Goal: Task Accomplishment & Management: Use online tool/utility

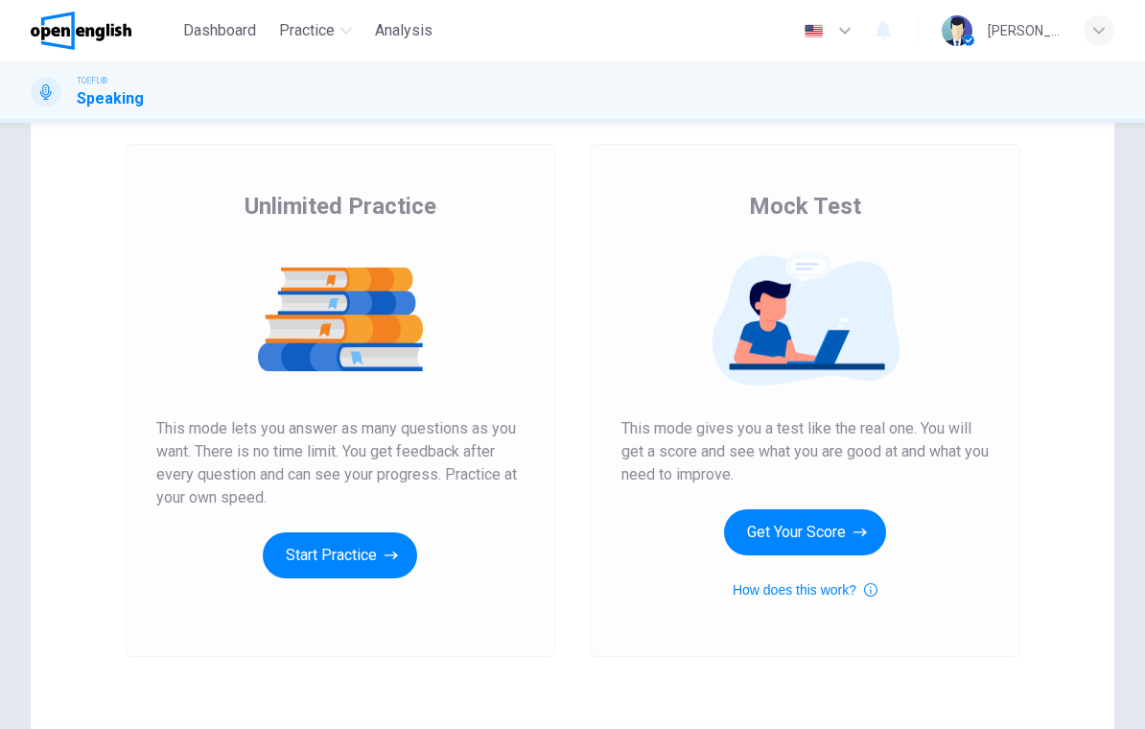
scroll to position [97, 0]
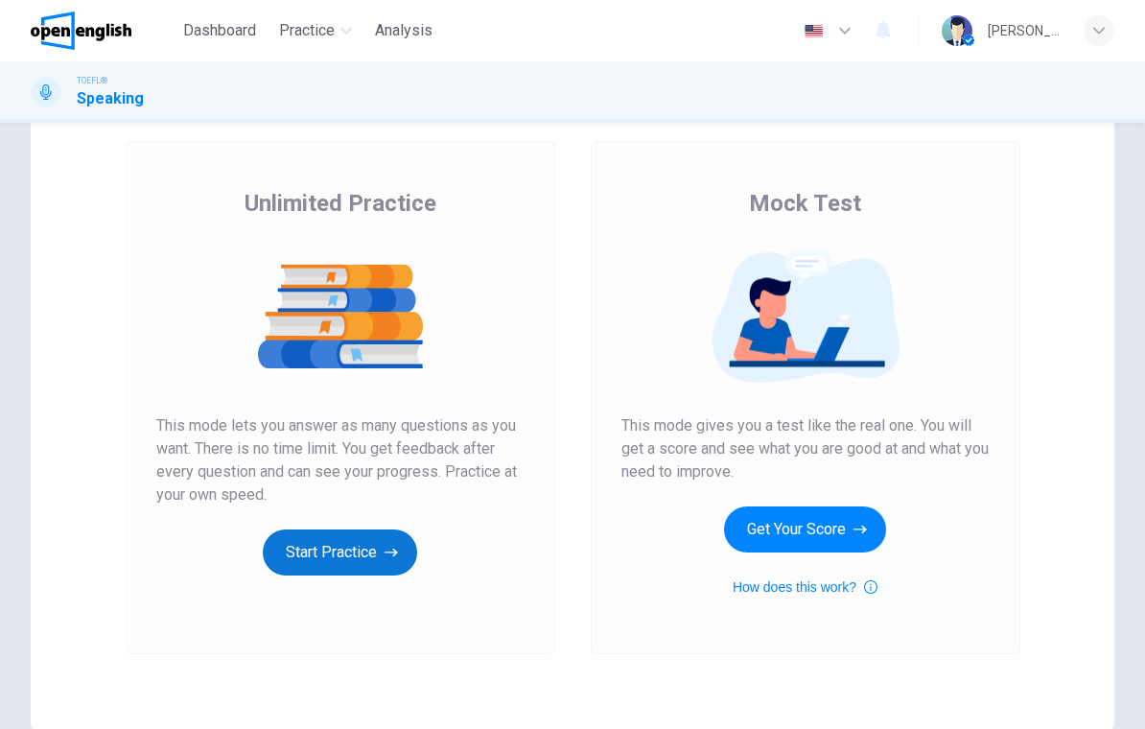
click at [360, 570] on button "Start Practice" at bounding box center [340, 553] width 154 height 46
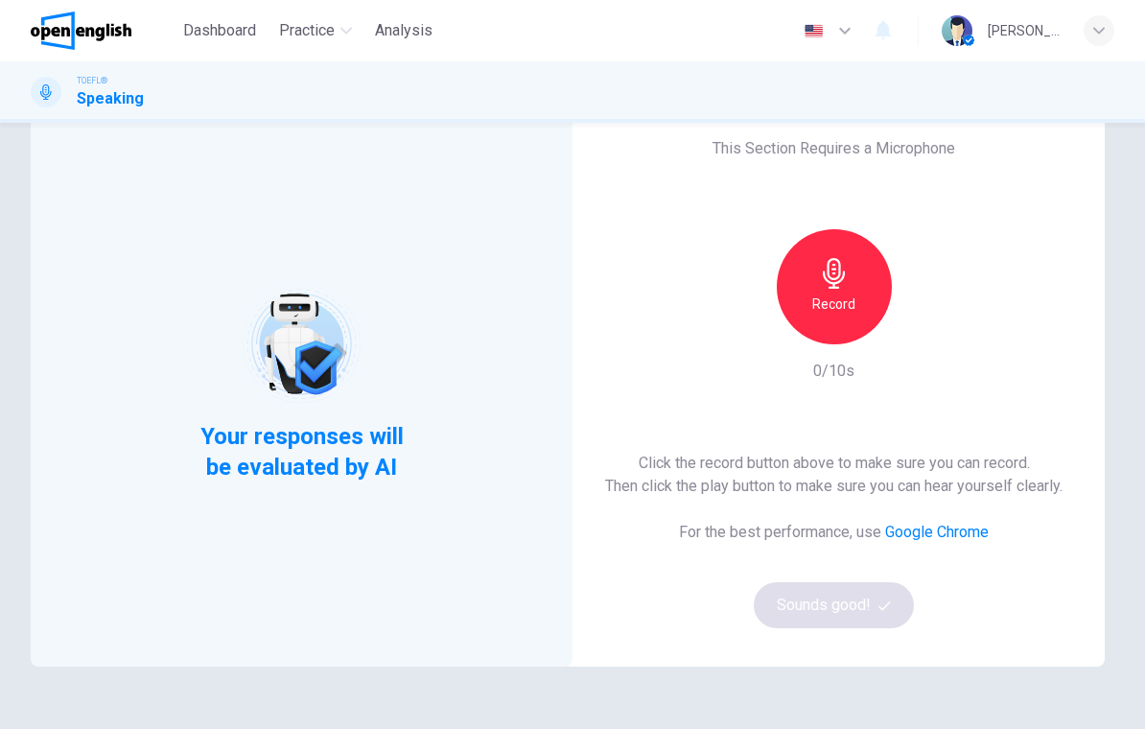
scroll to position [68, 0]
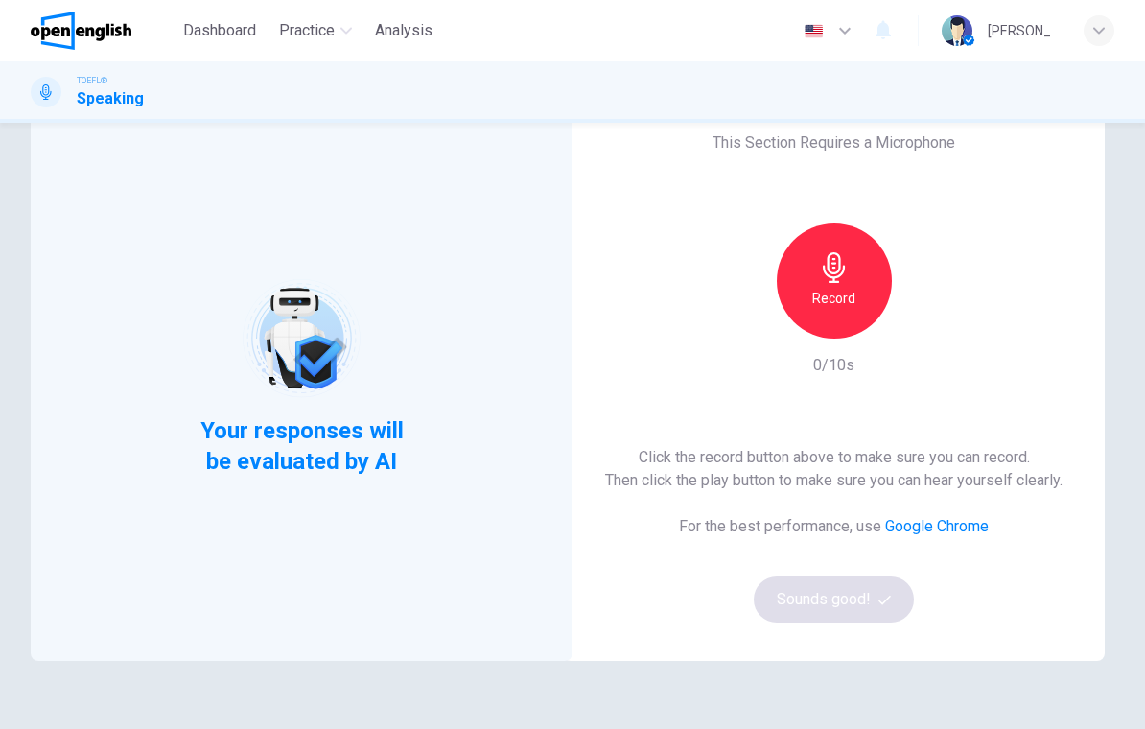
click at [855, 294] on h6 "Record" at bounding box center [834, 298] width 43 height 23
click at [720, 532] on h6 "For the best performance, use Google Chrome" at bounding box center [834, 526] width 310 height 23
click at [811, 542] on div "Click the record button above to make sure you can record. Then click the play …" at bounding box center [834, 534] width 458 height 177
click at [808, 602] on button "Sounds good!" at bounding box center [834, 600] width 161 height 46
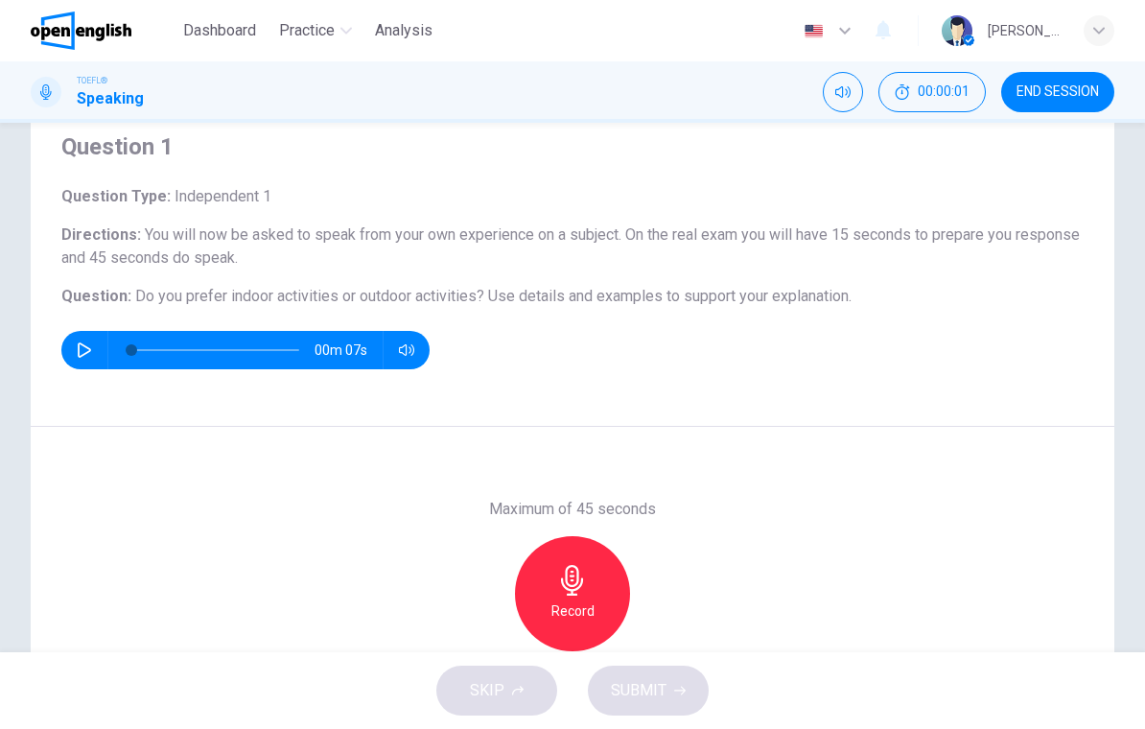
click at [87, 344] on icon "button" at bounding box center [84, 349] width 15 height 15
type input "*"
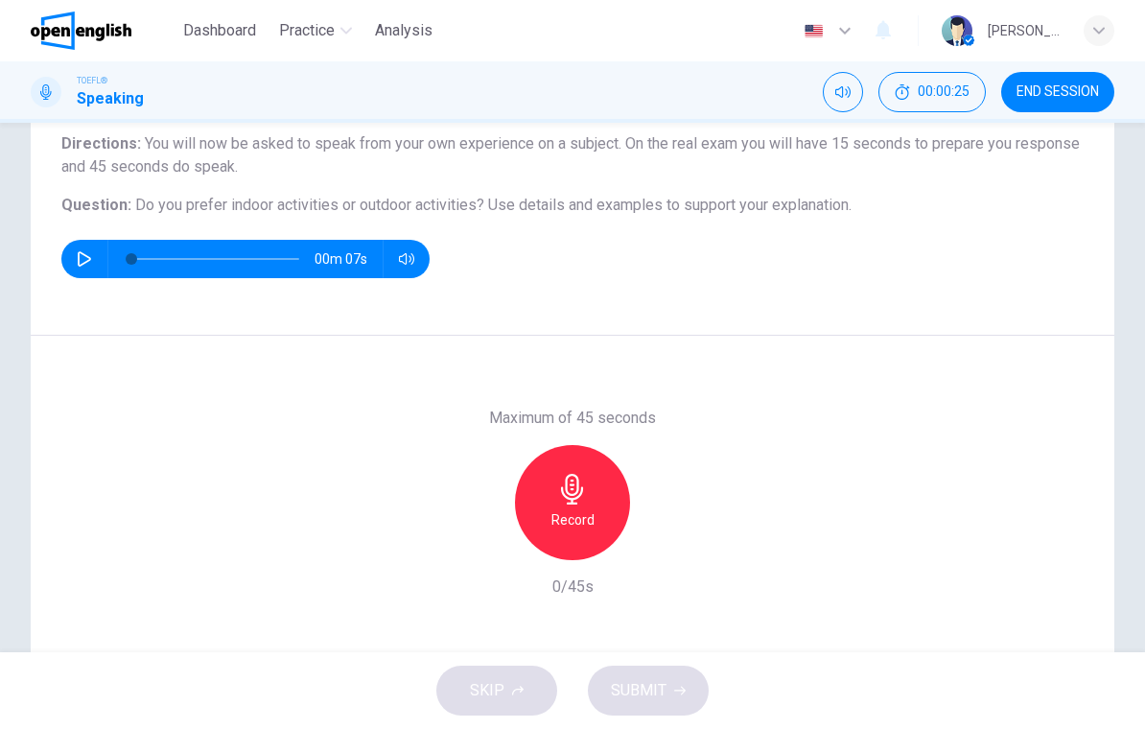
scroll to position [160, 0]
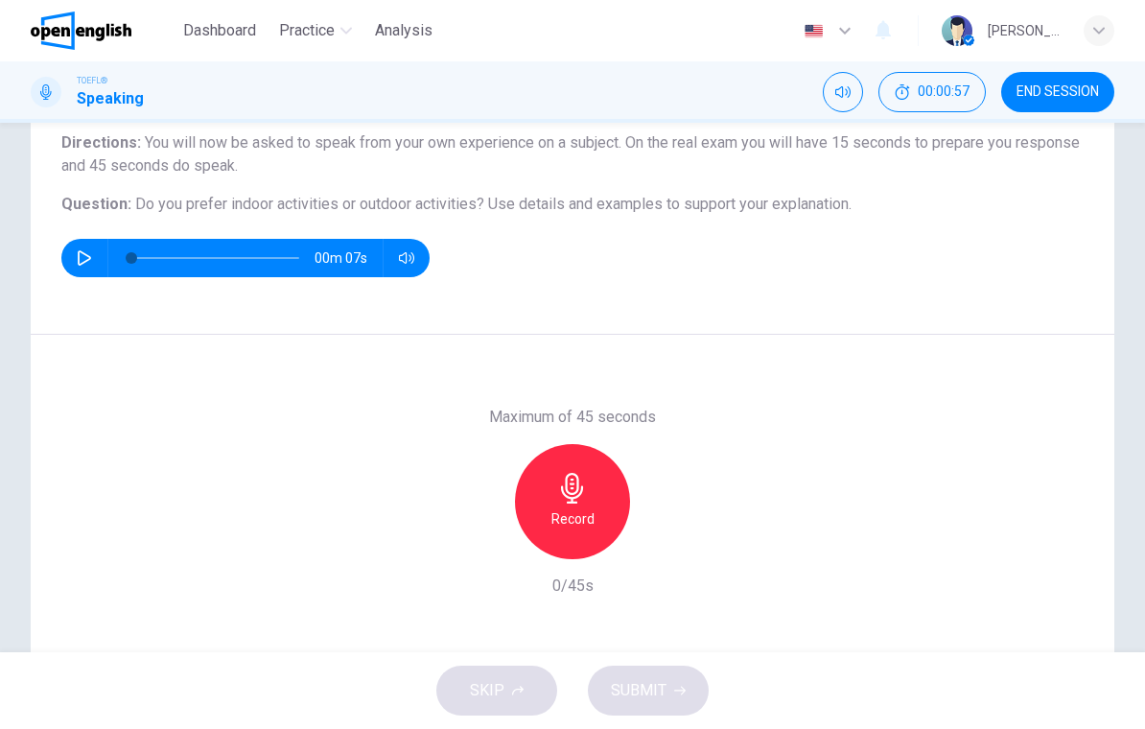
click at [591, 529] on h6 "Record" at bounding box center [573, 518] width 43 height 23
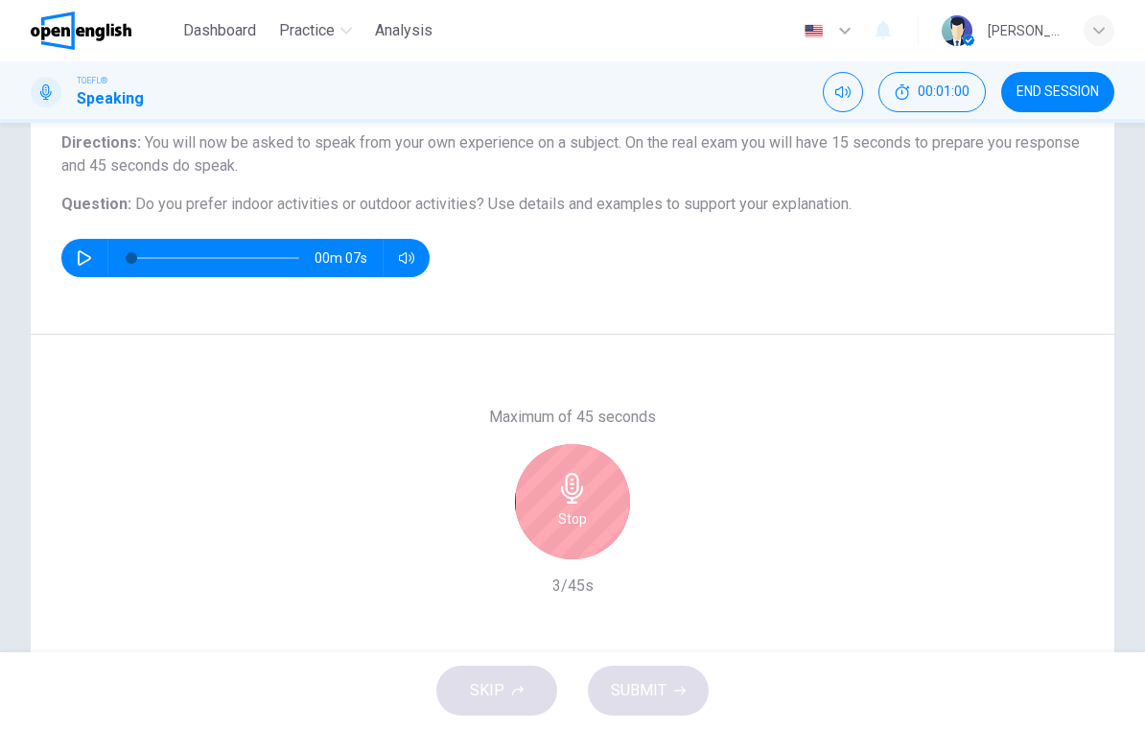
click at [585, 518] on h6 "Stop" at bounding box center [572, 518] width 29 height 23
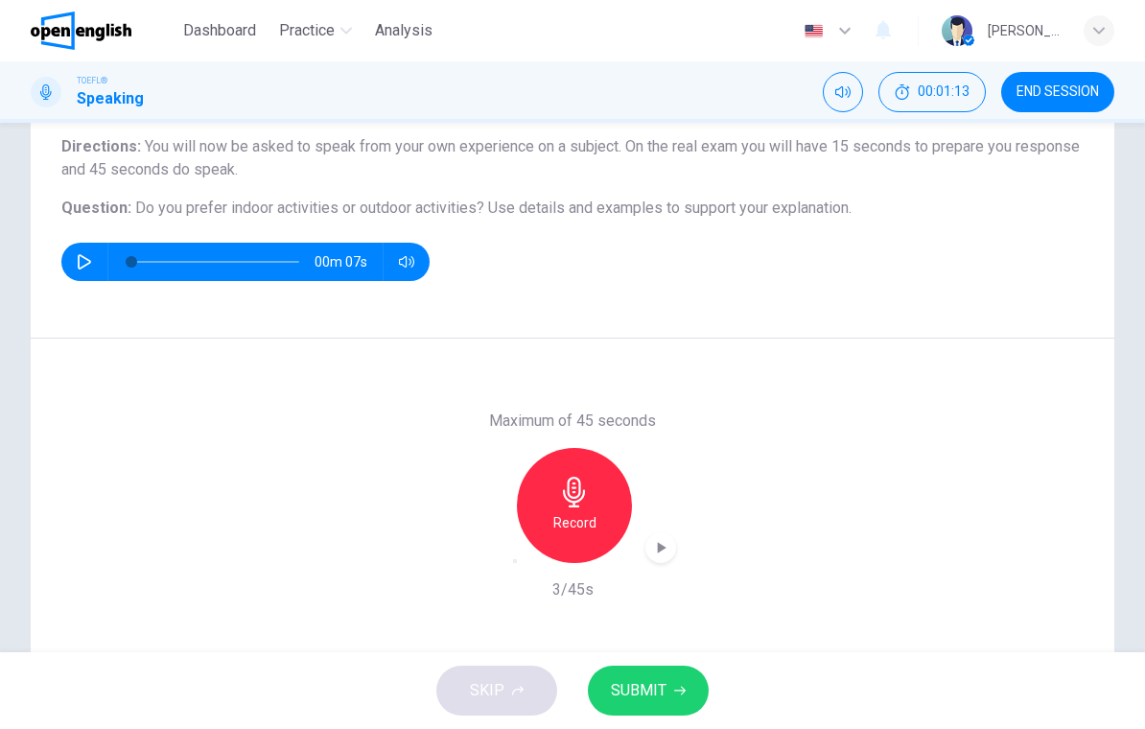
scroll to position [157, 0]
click at [515, 560] on icon "button" at bounding box center [515, 560] width 0 height 0
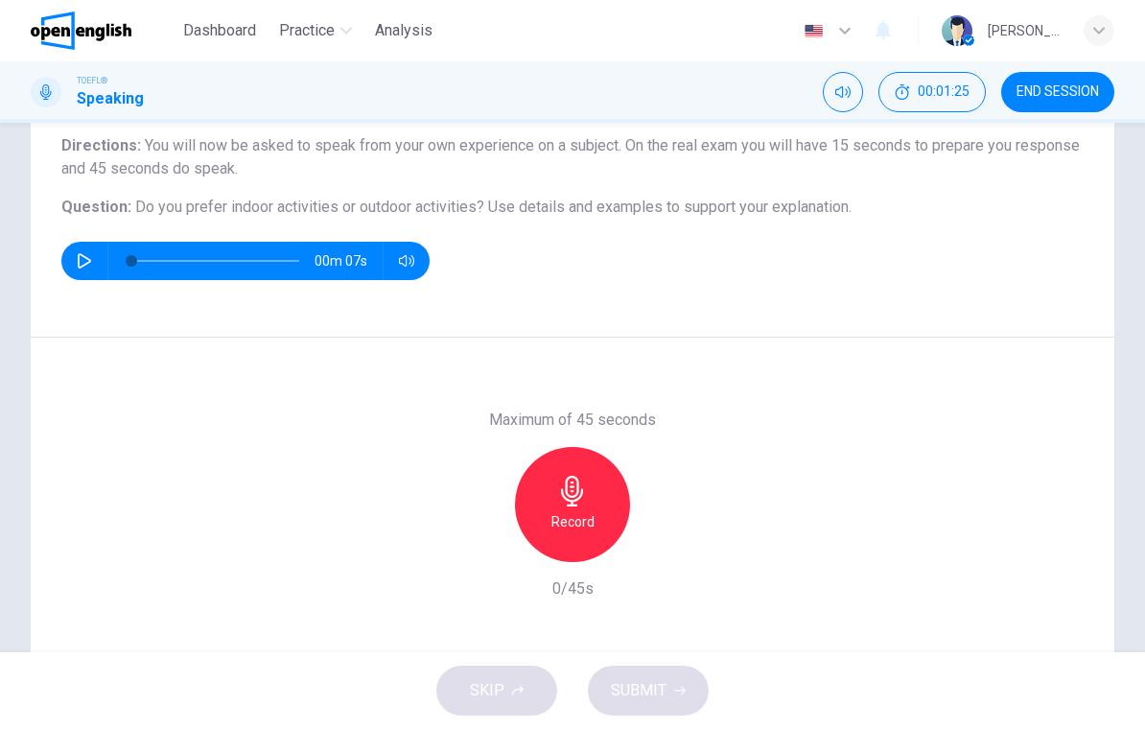
click at [594, 502] on div "Record" at bounding box center [572, 504] width 115 height 115
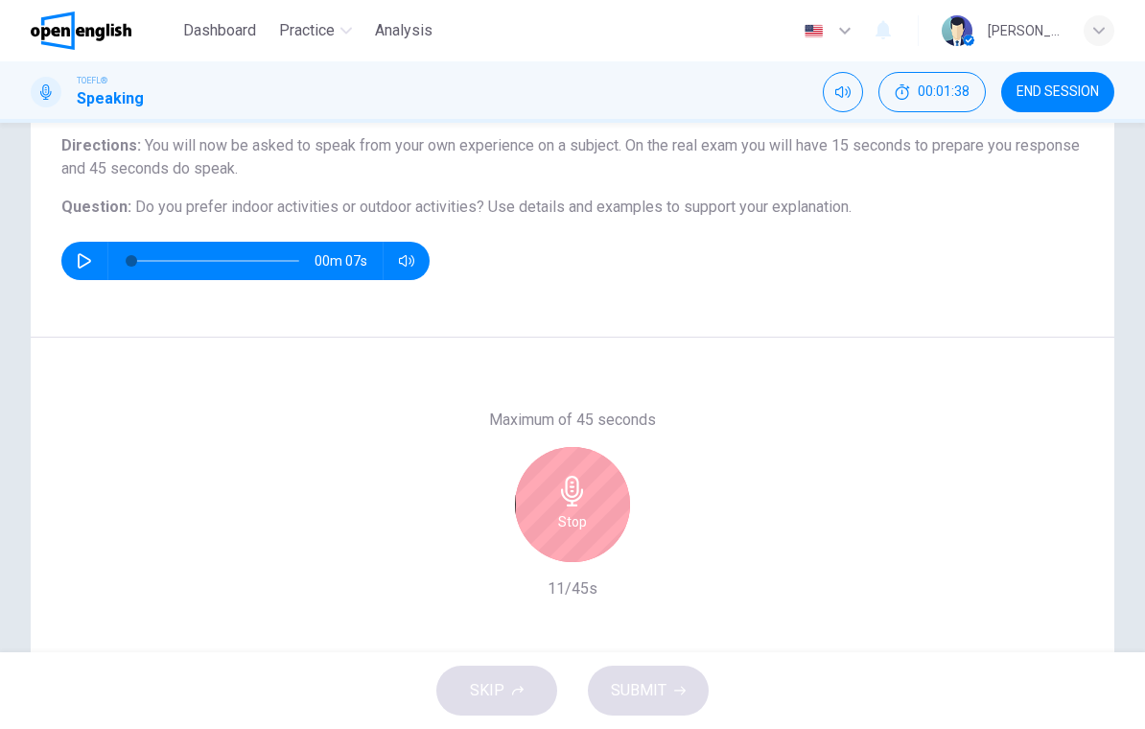
click at [581, 489] on icon "button" at bounding box center [572, 491] width 22 height 31
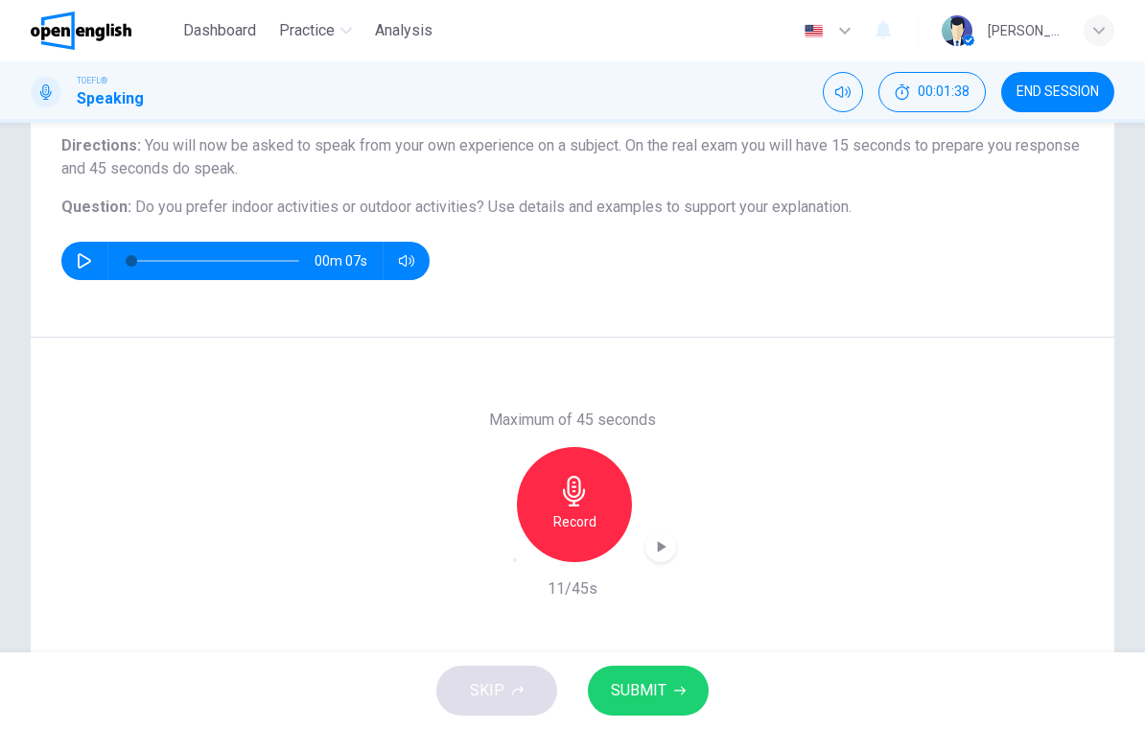
click at [657, 692] on span "SUBMIT" at bounding box center [639, 690] width 56 height 27
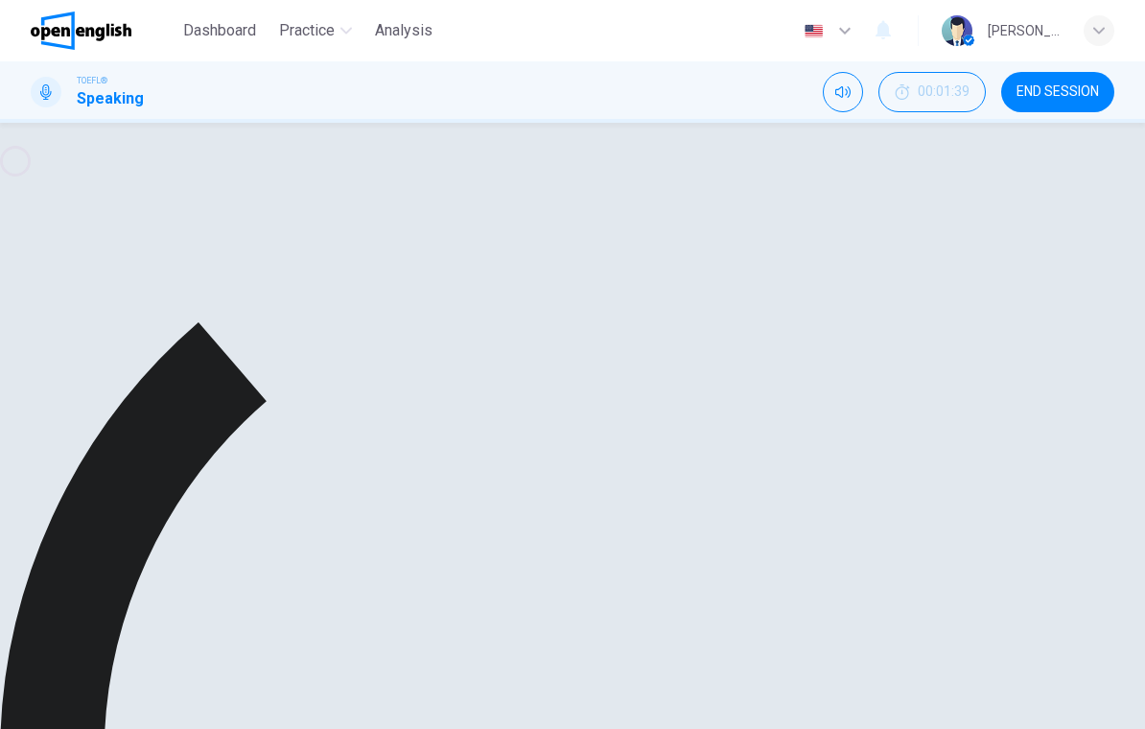
scroll to position [214, 0]
click at [666, 492] on icon "button" at bounding box center [660, 490] width 19 height 19
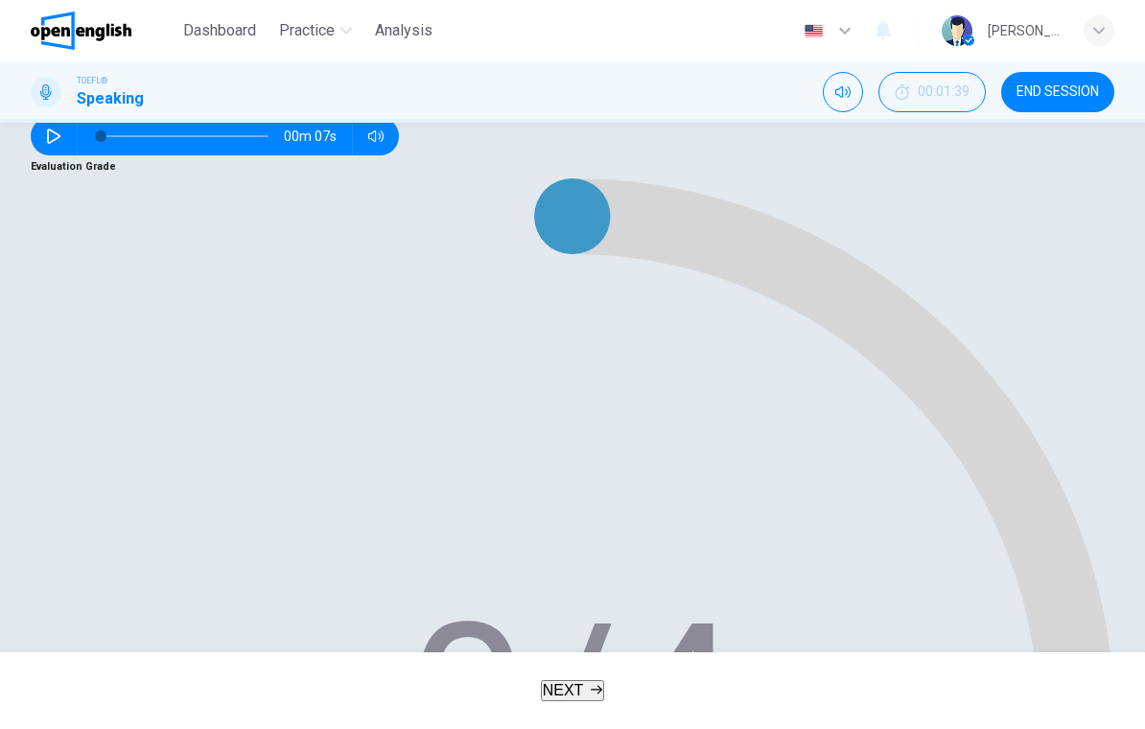
scroll to position [235, 0]
type input "**"
